Goal: Find specific page/section: Find specific page/section

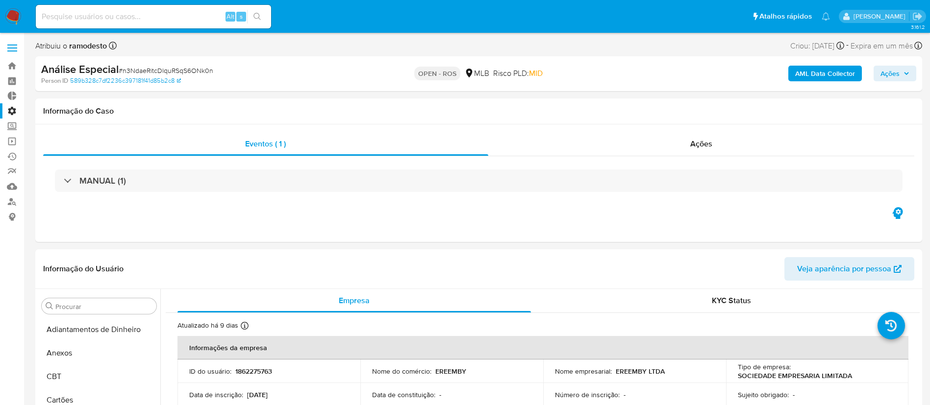
select select "10"
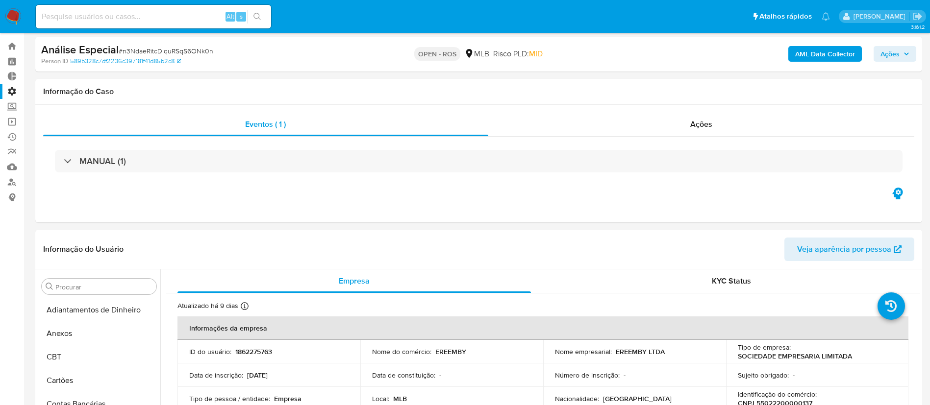
scroll to position [508, 0]
click at [13, 47] on link "Bandeja" at bounding box center [58, 46] width 117 height 15
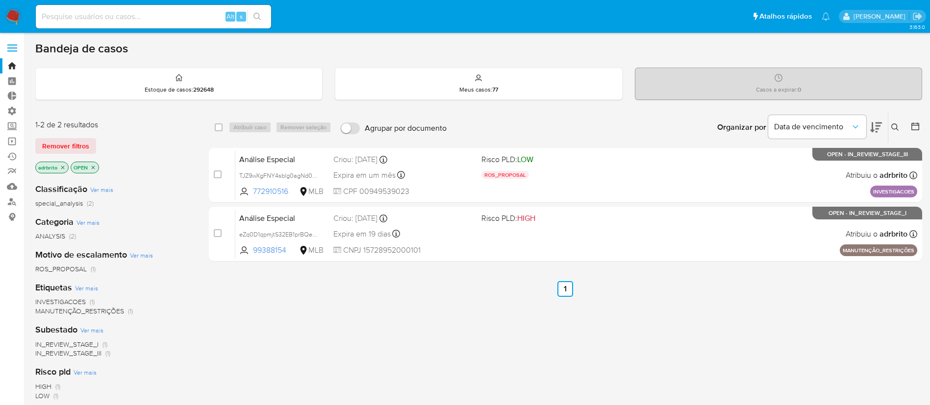
click at [62, 167] on icon "close-filter" at bounding box center [62, 167] width 3 height 3
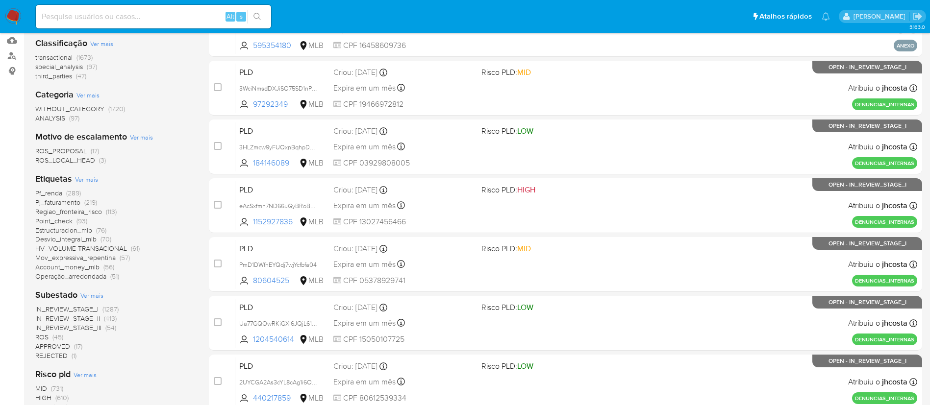
scroll to position [162, 0]
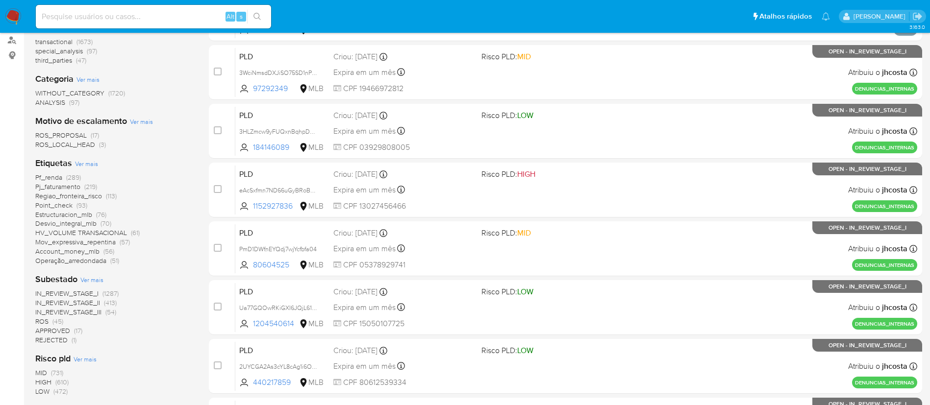
click at [39, 322] on span "ROS" at bounding box center [41, 322] width 13 height 10
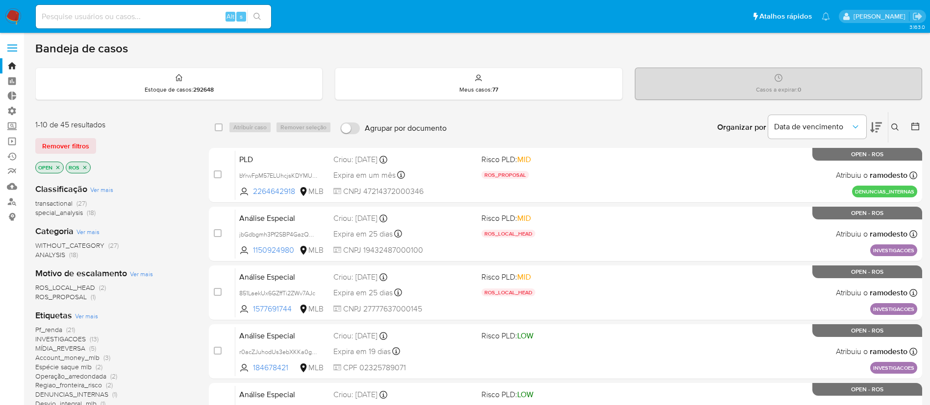
click at [55, 169] on icon "close-filter" at bounding box center [58, 168] width 6 height 6
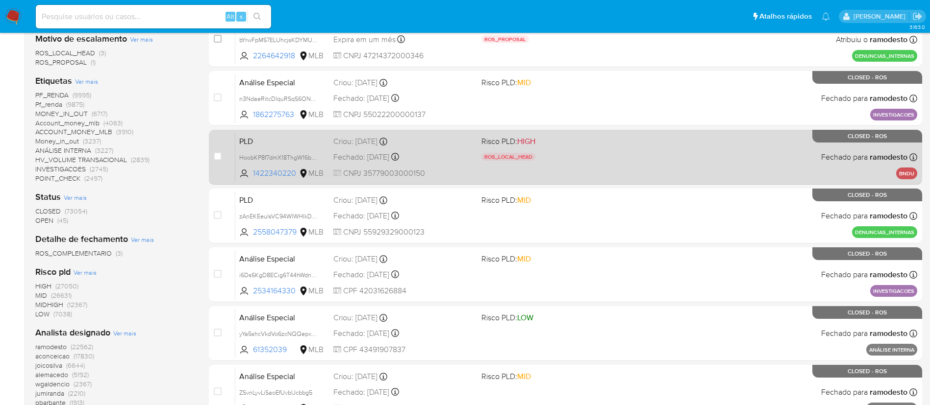
scroll to position [250, 0]
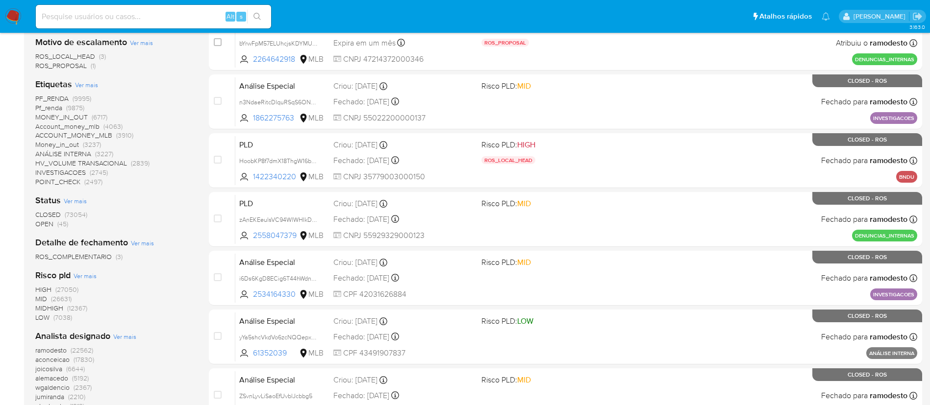
click at [40, 222] on span "OPEN" at bounding box center [44, 224] width 18 height 10
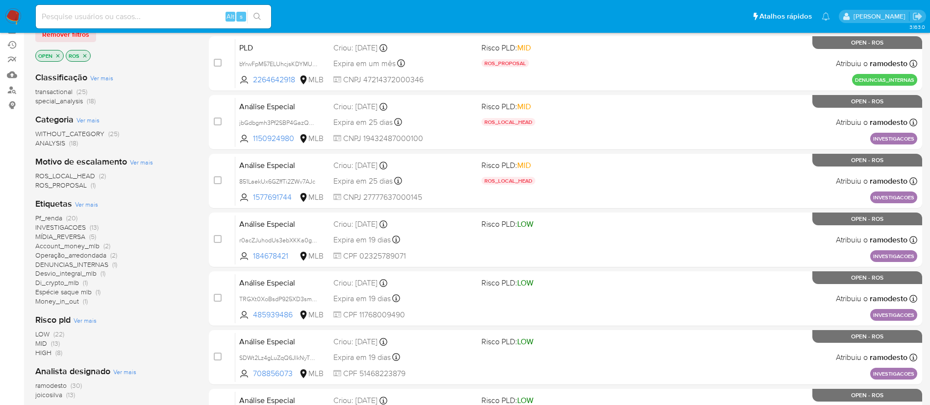
scroll to position [114, 0]
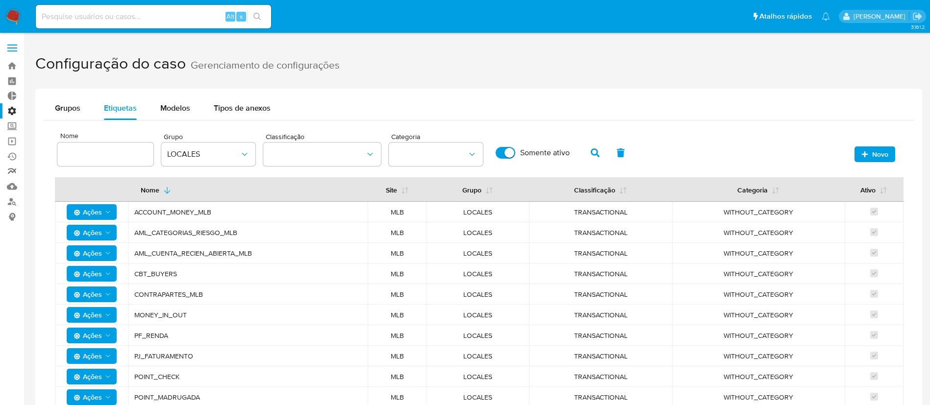
click at [16, 165] on link "relatórios" at bounding box center [58, 171] width 117 height 15
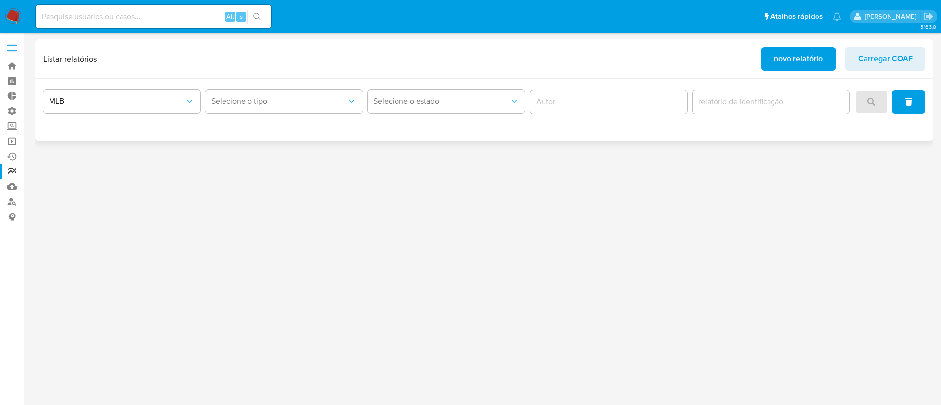
click at [364, 97] on div "MLB Selecione o tipo Selecione o estado" at bounding box center [484, 102] width 882 height 30
click at [359, 95] on button "Selecione o tipo" at bounding box center [283, 102] width 157 height 24
click at [342, 110] on button "Selecione o tipo" at bounding box center [283, 102] width 157 height 24
click at [342, 103] on span "Selecione o tipo" at bounding box center [279, 102] width 136 height 10
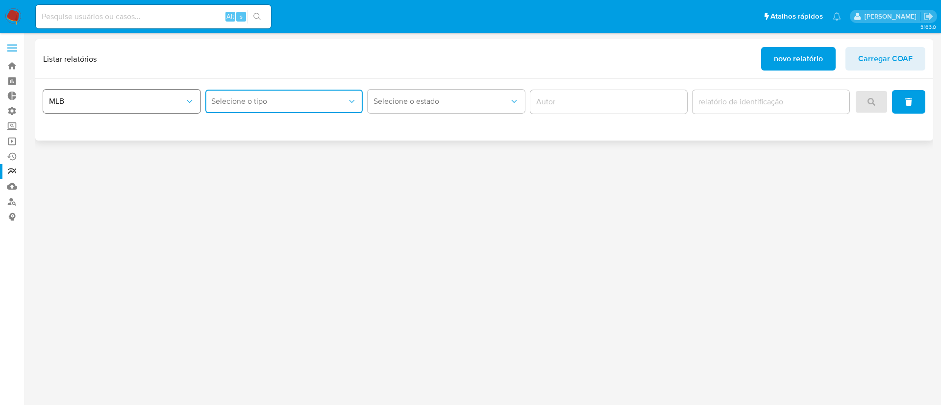
click at [71, 104] on span "MLB" at bounding box center [117, 102] width 136 height 10
drag, startPoint x: 74, startPoint y: 131, endPoint x: 85, endPoint y: 127, distance: 11.3
click at [75, 132] on div "MLB" at bounding box center [119, 128] width 140 height 24
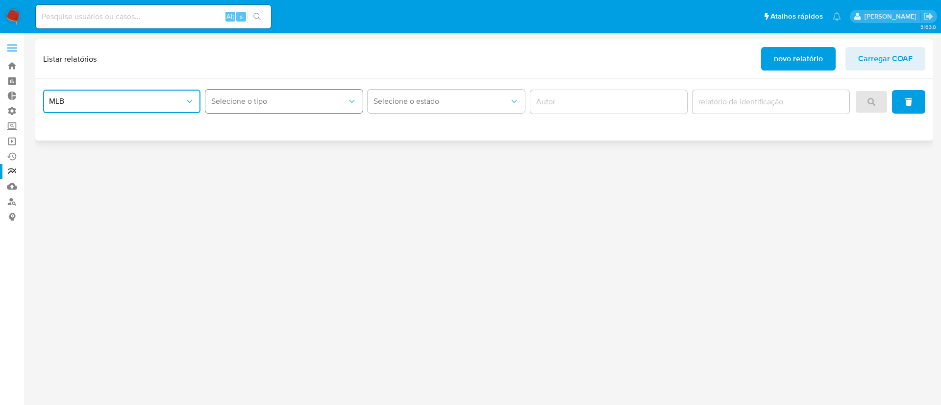
click at [342, 99] on span "Selecione o tipo" at bounding box center [279, 102] width 136 height 10
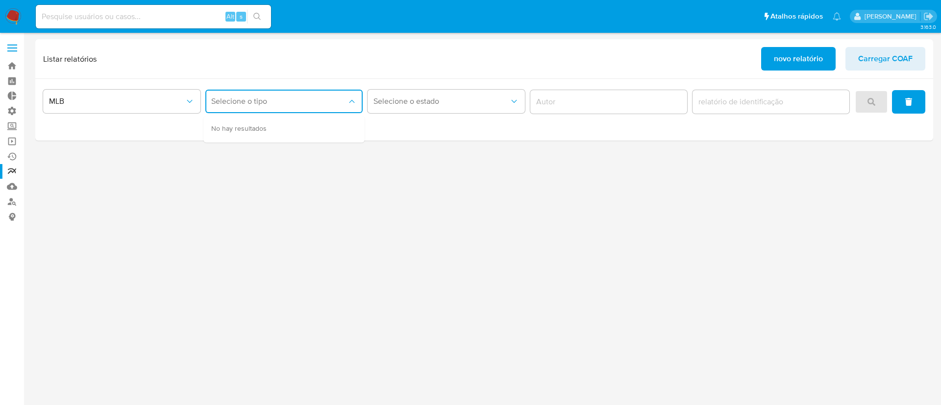
click at [270, 181] on div "3.163.0" at bounding box center [484, 219] width 898 height 360
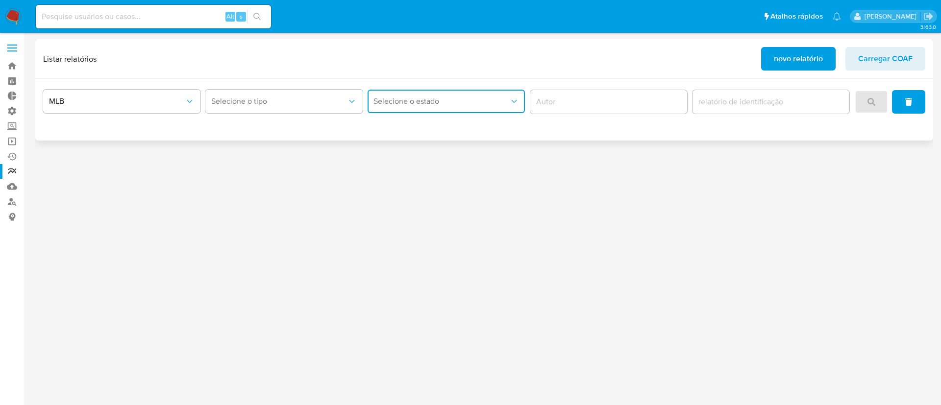
click at [433, 105] on button "Selecione o estado" at bounding box center [446, 102] width 157 height 24
click at [648, 100] on input "author" at bounding box center [608, 102] width 157 height 13
click at [791, 55] on span "novo relatório" at bounding box center [798, 59] width 49 height 22
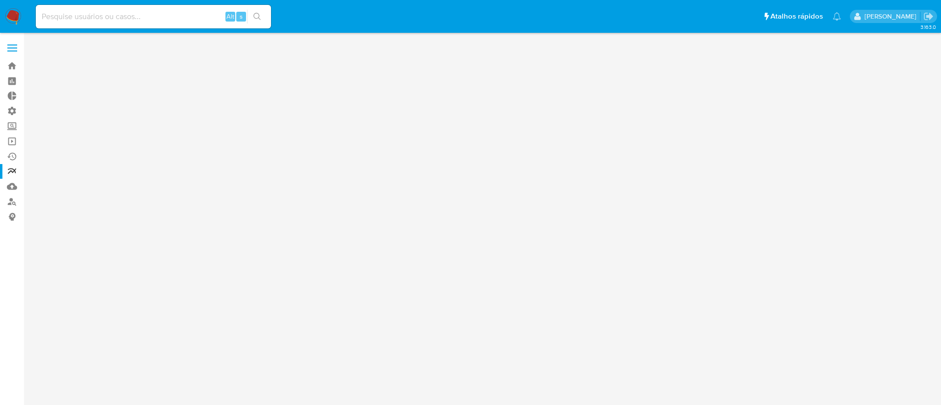
click at [263, 173] on div "3.163.0" at bounding box center [484, 219] width 898 height 360
click at [397, 242] on div "3.163.0" at bounding box center [484, 219] width 898 height 360
click at [214, 207] on div "3.163.0" at bounding box center [484, 219] width 898 height 360
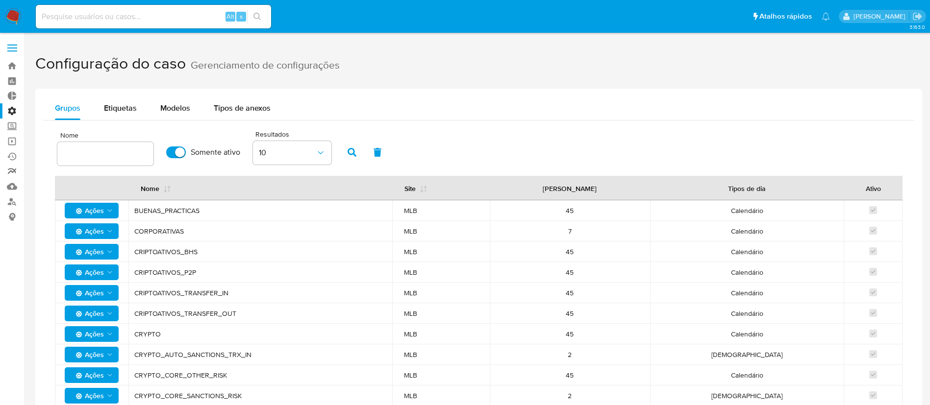
click at [9, 169] on link "relatórios" at bounding box center [58, 171] width 117 height 15
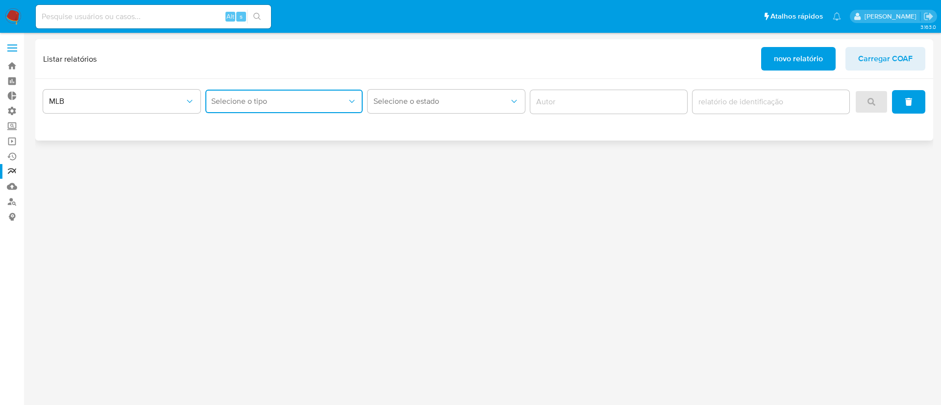
click at [350, 101] on icon "report-type" at bounding box center [351, 101] width 5 height 3
click at [410, 97] on span "Selecione o estado" at bounding box center [441, 102] width 136 height 10
click at [237, 162] on div "3.163.0" at bounding box center [484, 219] width 898 height 360
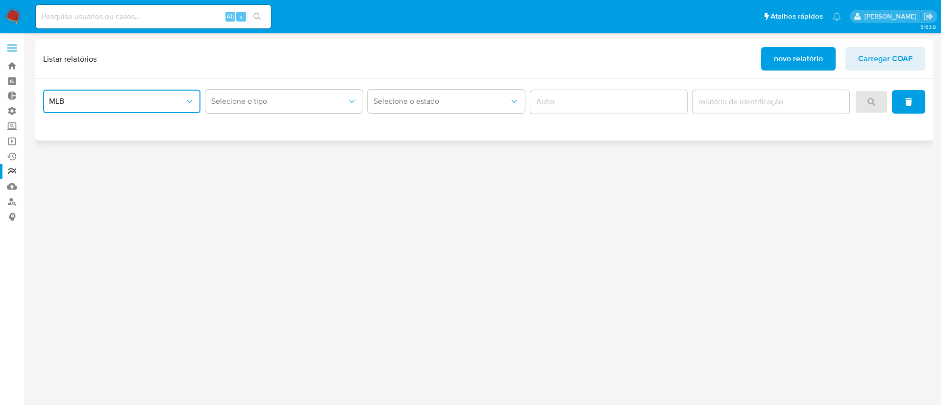
click at [179, 103] on span "MLB" at bounding box center [117, 102] width 136 height 10
click at [351, 155] on div "3.163.0" at bounding box center [484, 219] width 898 height 360
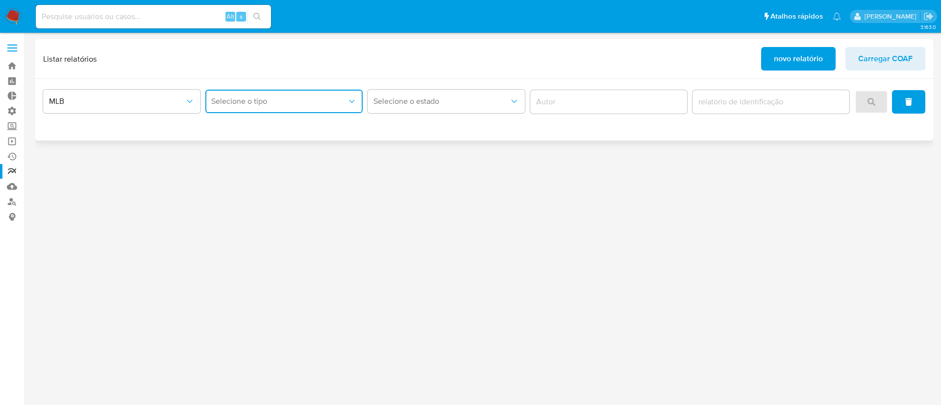
click at [325, 105] on span "Selecione o tipo" at bounding box center [279, 102] width 136 height 10
click at [320, 186] on div "3.163.0" at bounding box center [484, 219] width 898 height 360
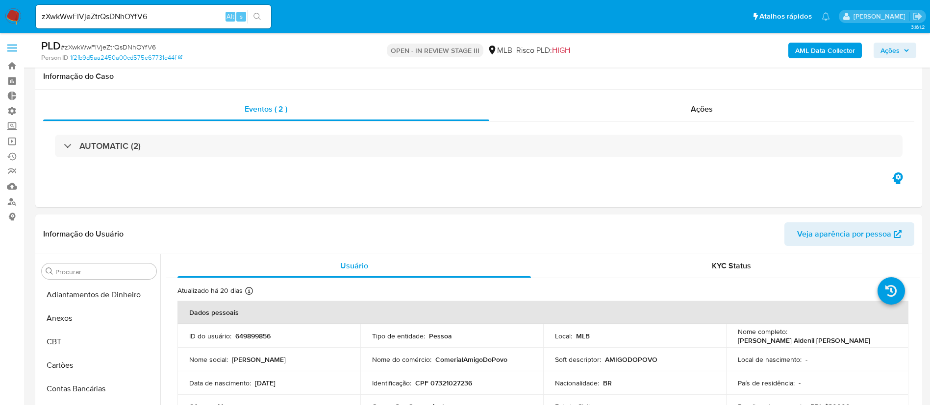
select select "10"
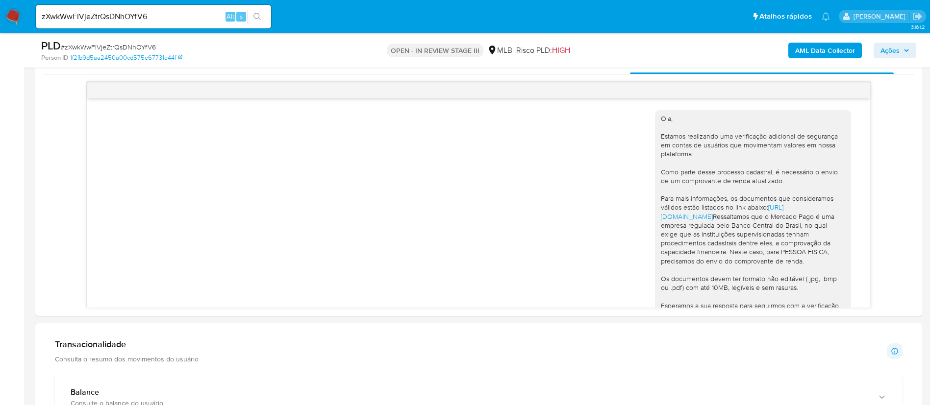
scroll to position [105, 0]
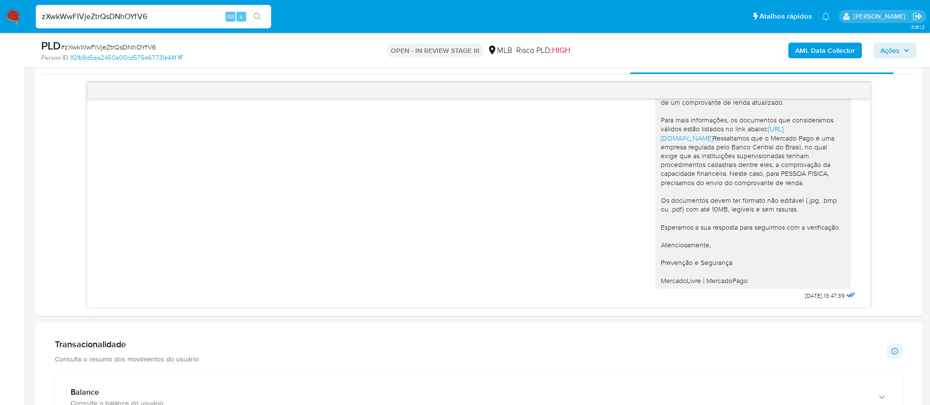
drag, startPoint x: 177, startPoint y: 20, endPoint x: 0, endPoint y: -34, distance: 185.0
paste input "HBamrvEbIVdq91mY6cdx5Uqs"
type input "HBamrvEbIVdq91mY6cdx5Uqs"
click at [260, 13] on icon "search-icon" at bounding box center [257, 17] width 8 height 8
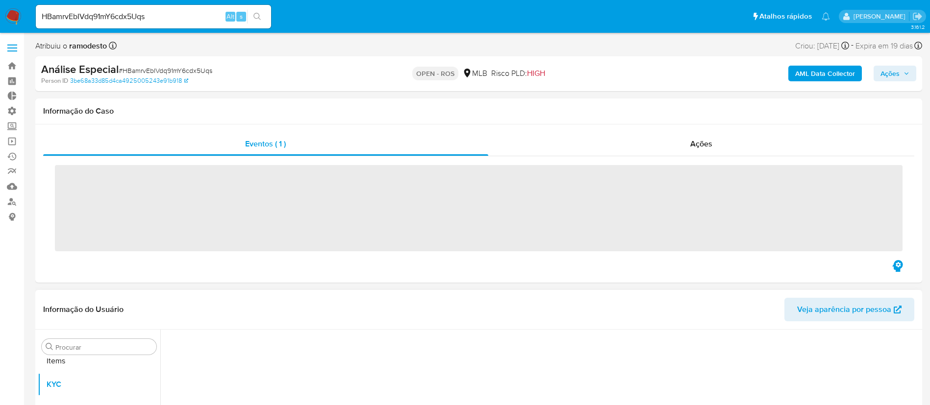
scroll to position [508, 0]
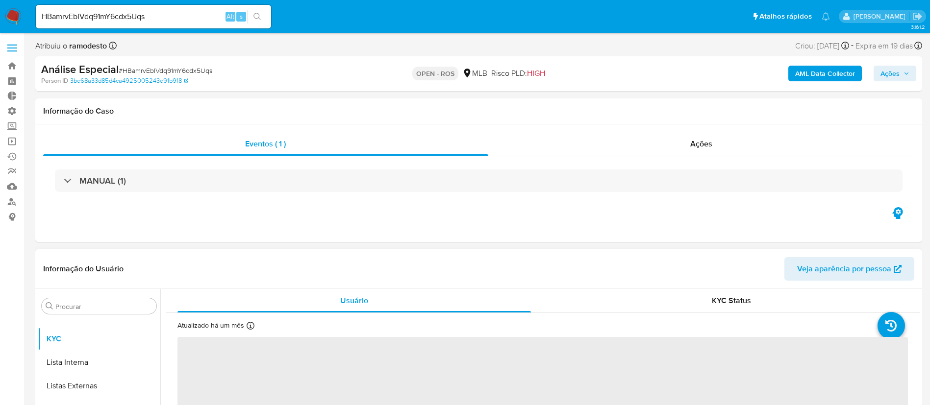
select select "10"
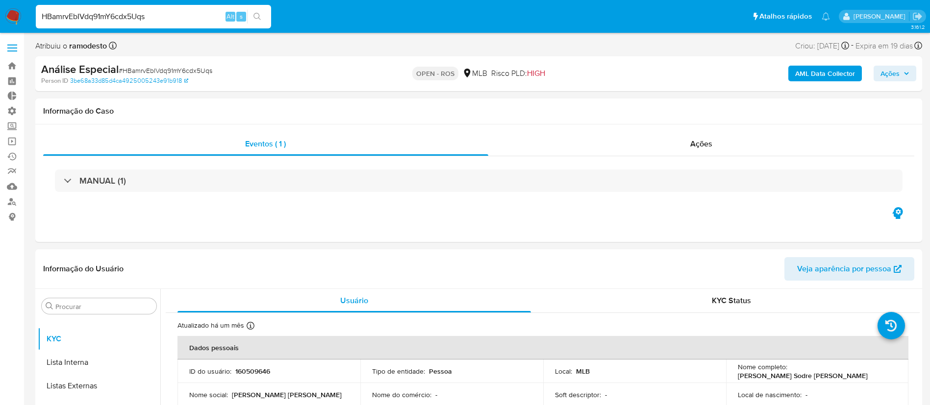
drag, startPoint x: 154, startPoint y: 9, endPoint x: 28, endPoint y: -6, distance: 126.4
paste input "kVX9UFUmZLa0C9iCyQimeZu2"
type input "kVX9UFUmZLa0C9iCyQimeZu2"
click at [260, 14] on icon "search-icon" at bounding box center [257, 17] width 8 height 8
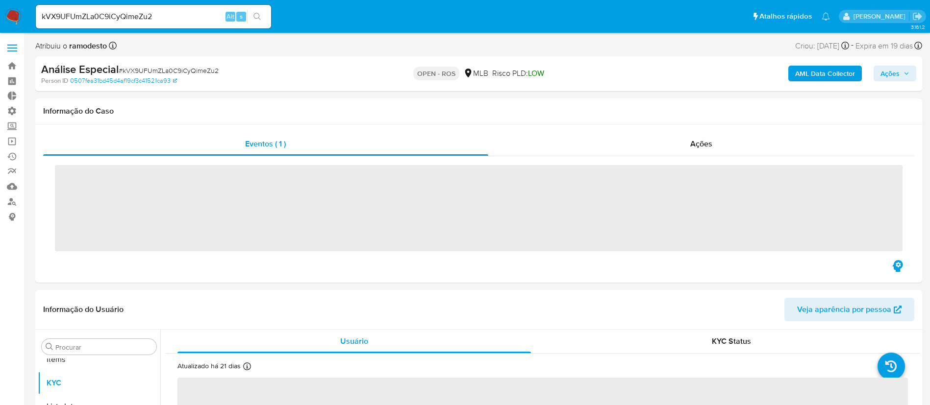
scroll to position [508, 0]
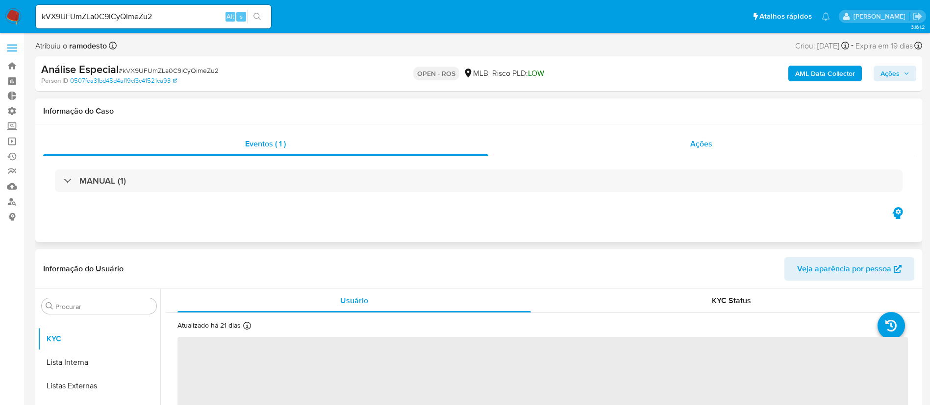
select select "10"
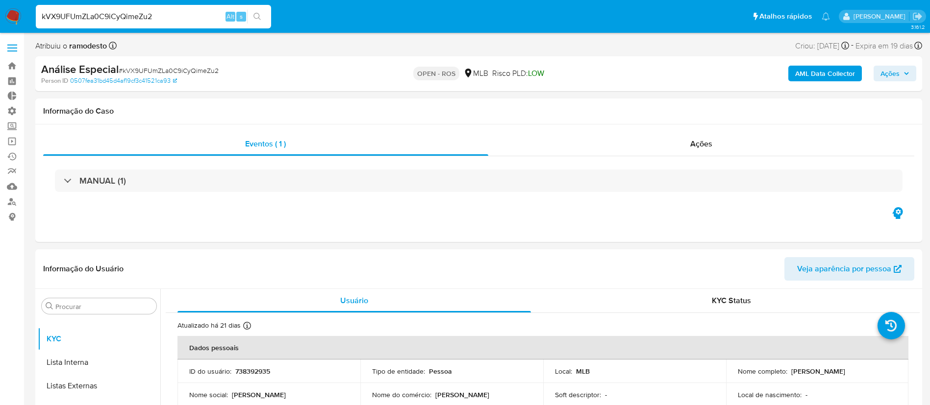
drag, startPoint x: 177, startPoint y: 11, endPoint x: 0, endPoint y: 9, distance: 176.9
click at [0, 9] on nav "Pausado Ver notificaciones kVX9UFUmZLa0C9iCyQimeZu2 Alt s Atalhos rápidos Presi…" at bounding box center [465, 16] width 930 height 33
paste input "0LRmvzJZV0ErDsAyD9GrOrpU"
type input "0LRmvzJZV0ErDsAyD9GrOrpU"
click at [259, 11] on button "search-icon" at bounding box center [257, 17] width 20 height 14
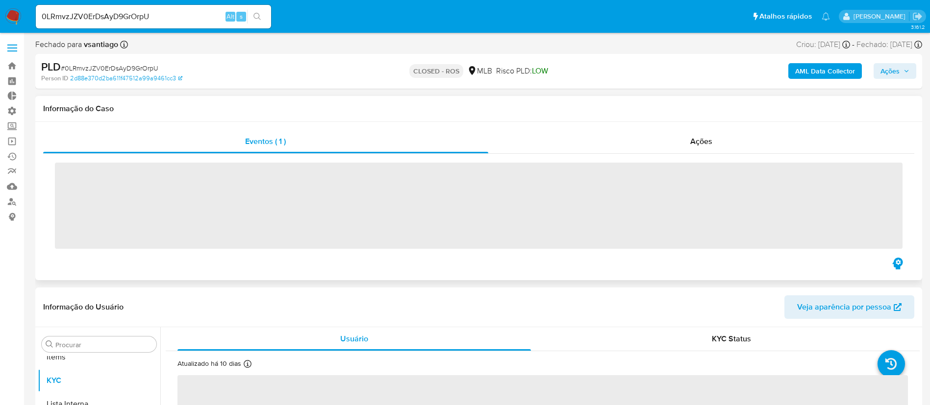
scroll to position [508, 0]
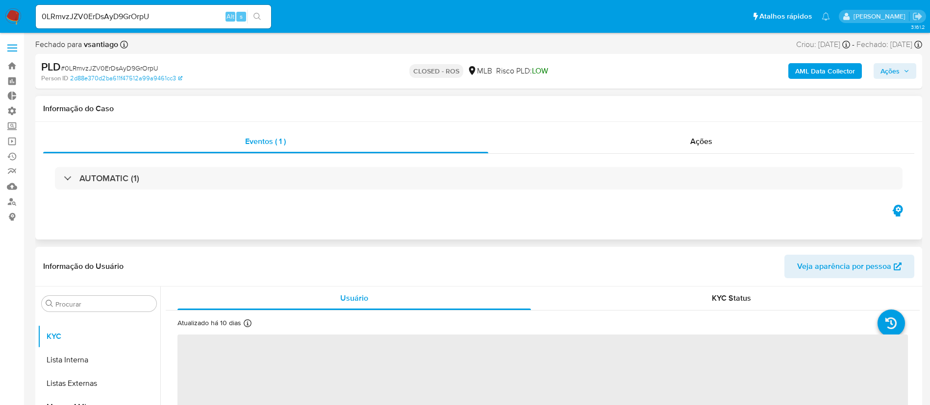
select select "10"
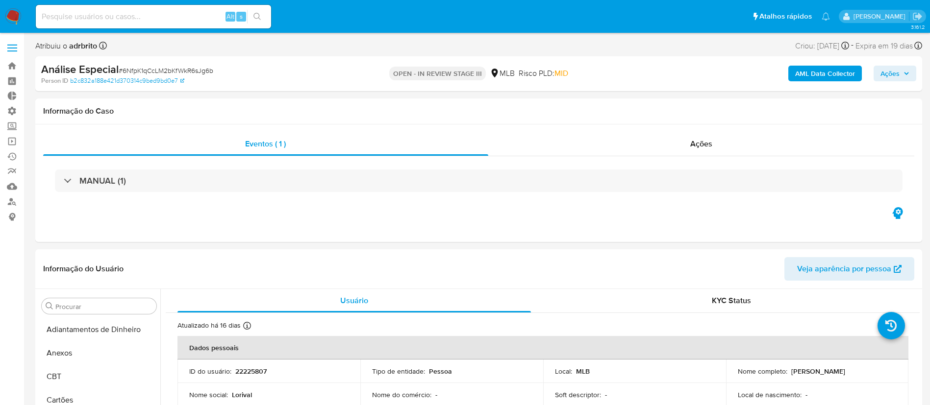
select select "10"
click at [169, 14] on input at bounding box center [153, 16] width 235 height 13
paste input "NeYJSQUP4LWkF9q2sEuEhuAB"
type input "NeYJSQUP4LWkF9q2sEuEhuAB"
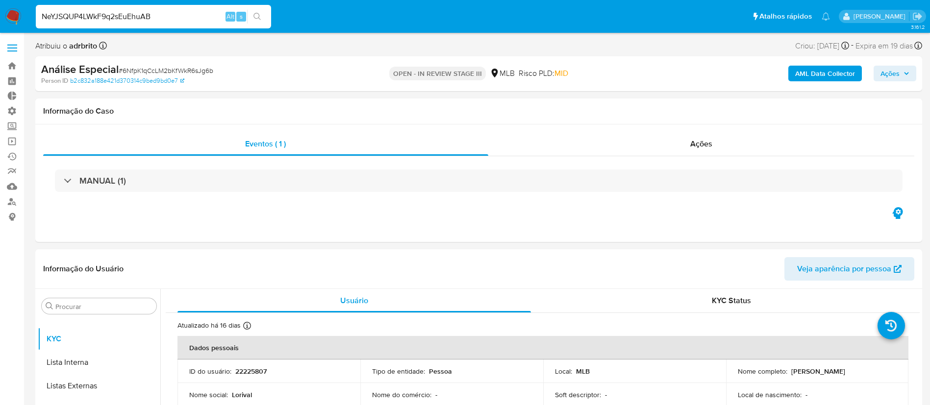
click at [254, 15] on icon "search-icon" at bounding box center [257, 17] width 8 height 8
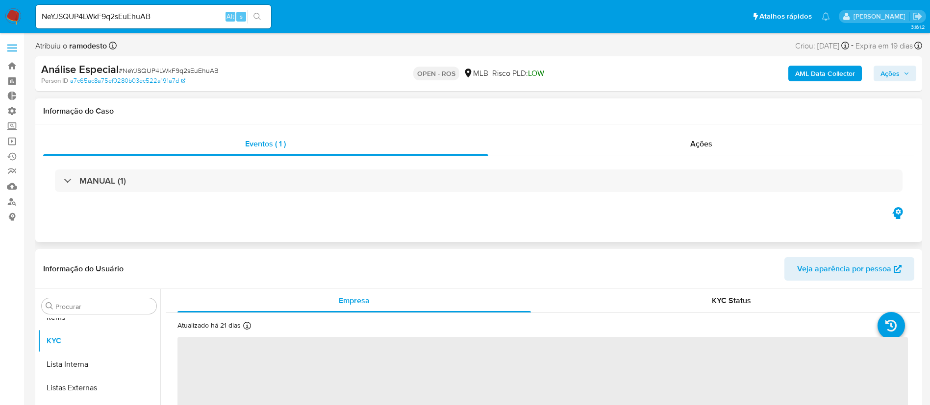
scroll to position [508, 0]
select select "10"
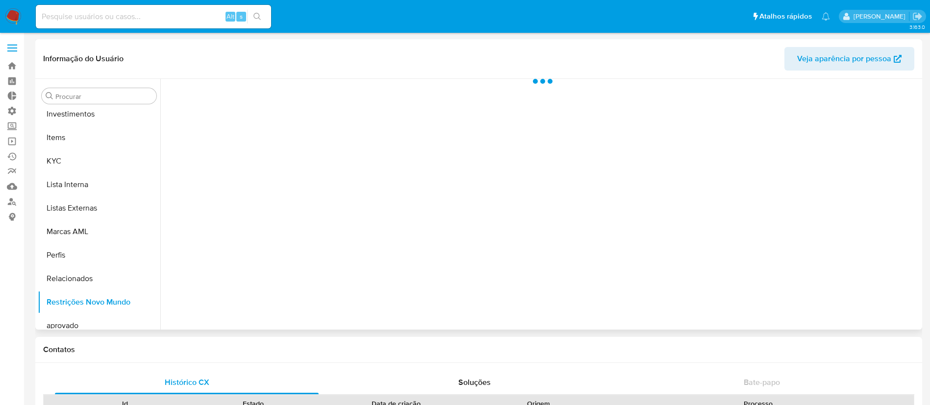
scroll to position [532, 0]
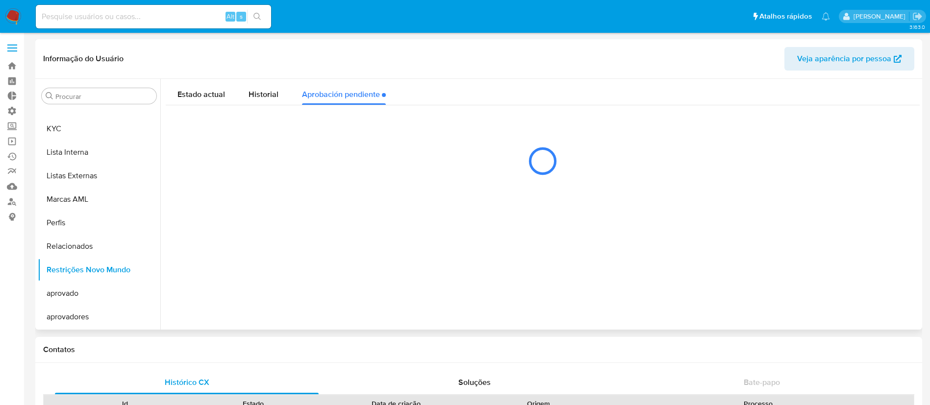
select select "10"
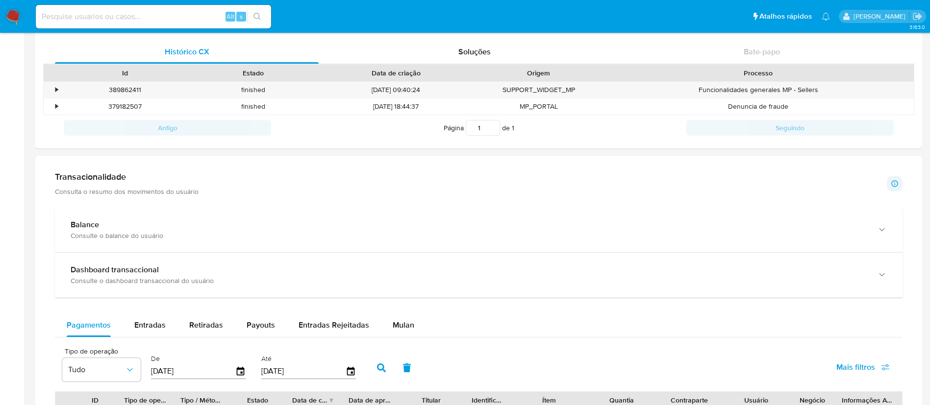
scroll to position [187, 0]
